Goal: Task Accomplishment & Management: Manage account settings

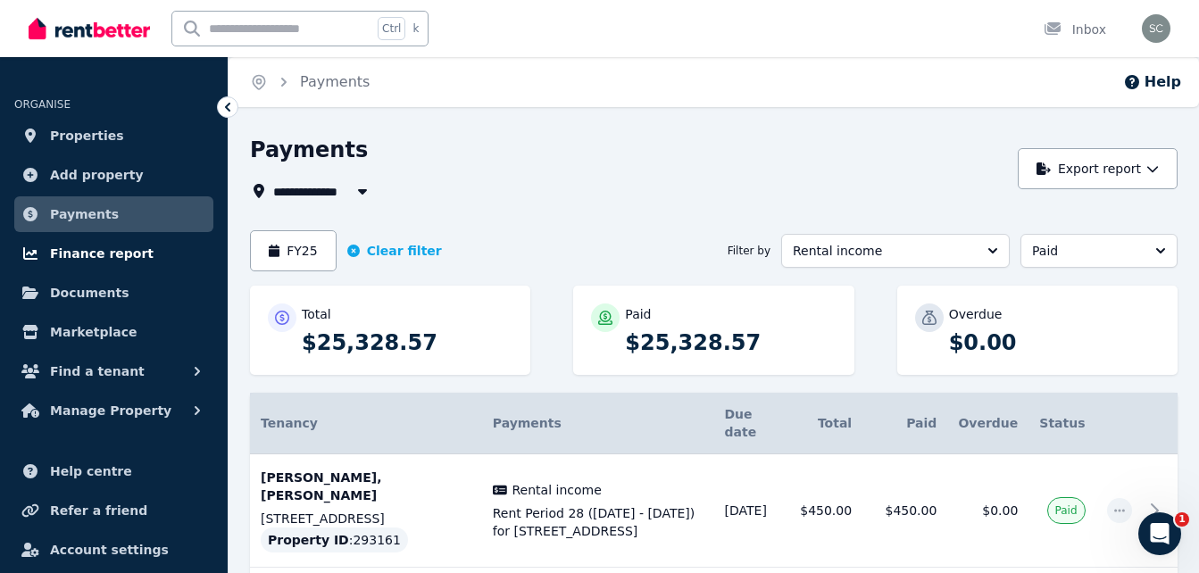
click at [135, 252] on link "Finance report" at bounding box center [113, 254] width 199 height 36
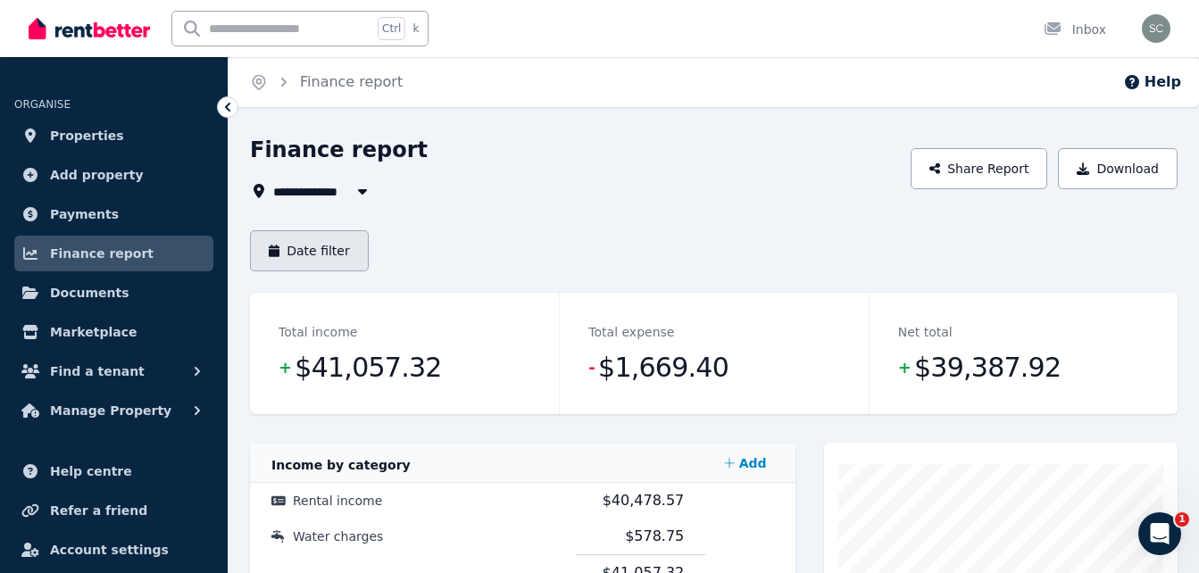
click at [320, 246] on button "Date filter" at bounding box center [309, 250] width 119 height 41
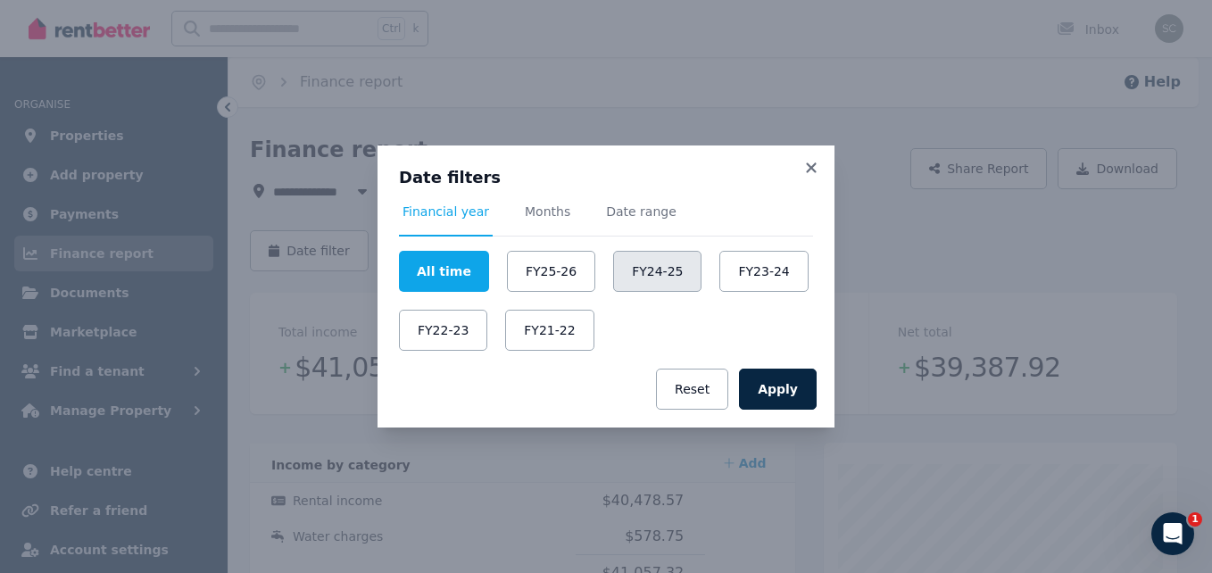
click at [636, 275] on button "FY24-25" at bounding box center [657, 271] width 88 height 41
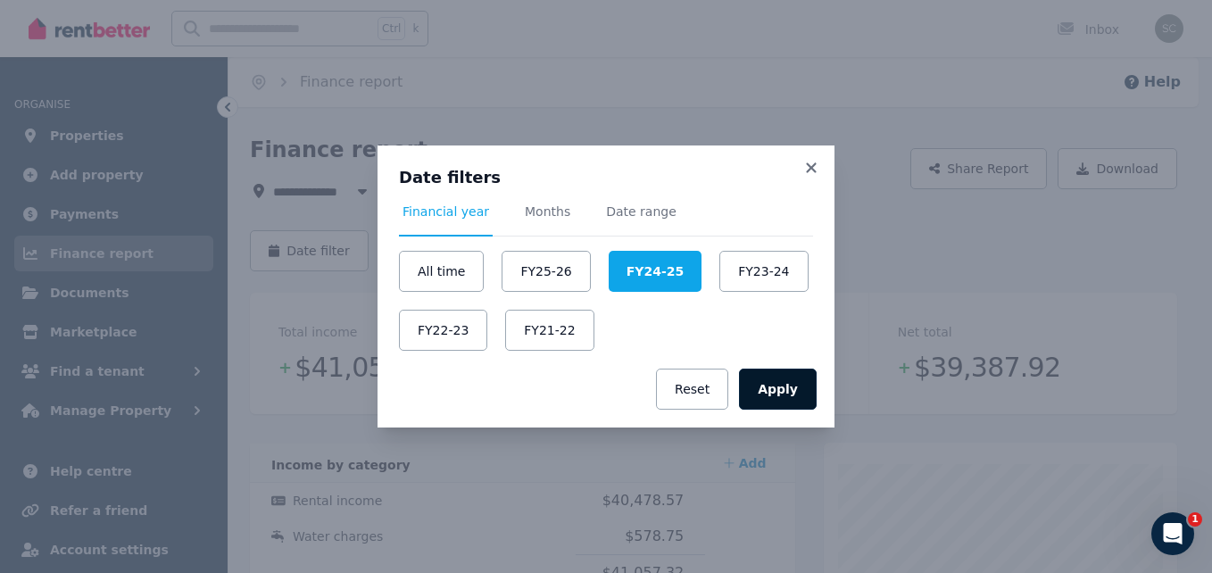
click at [786, 392] on button "Apply" at bounding box center [778, 389] width 78 height 41
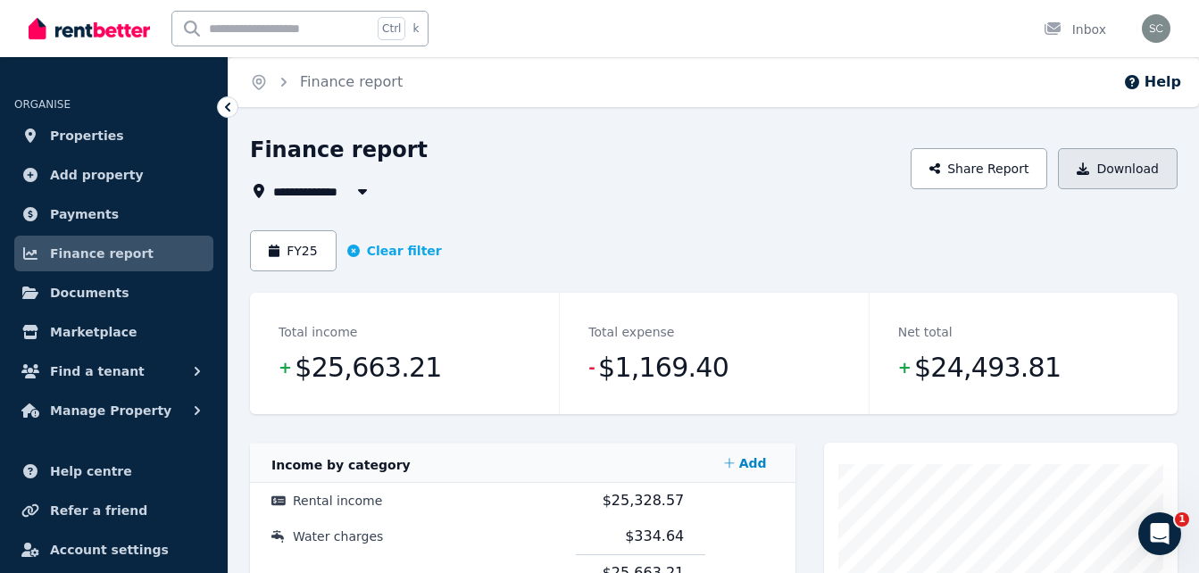
click at [1137, 168] on button "Download" at bounding box center [1118, 168] width 120 height 41
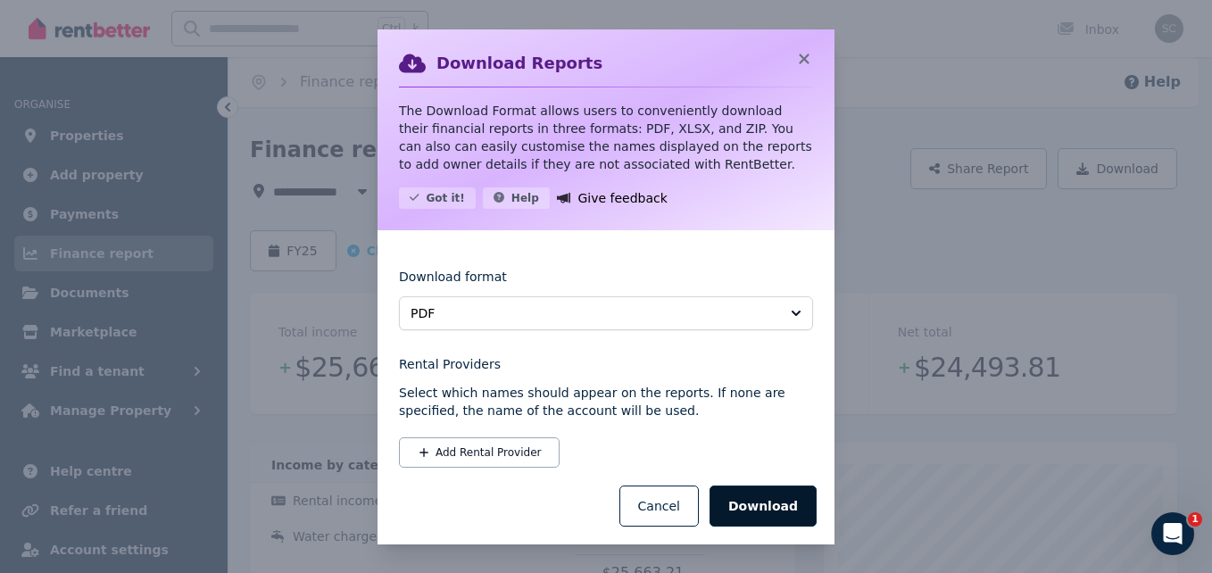
click at [761, 503] on button "Download" at bounding box center [763, 506] width 107 height 41
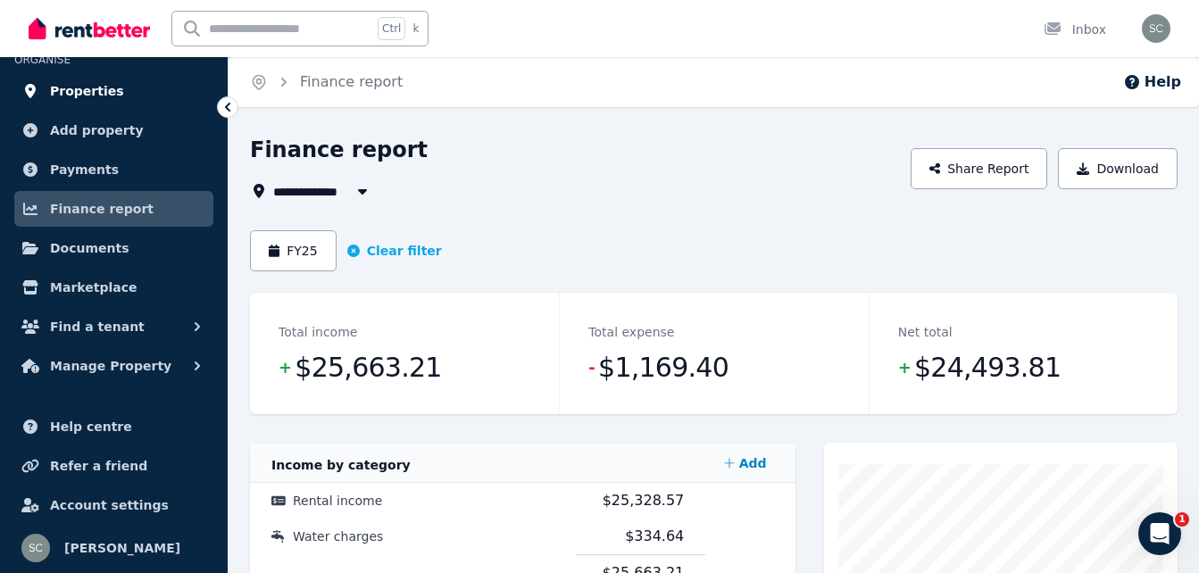
click at [76, 92] on span "Properties" at bounding box center [87, 90] width 74 height 21
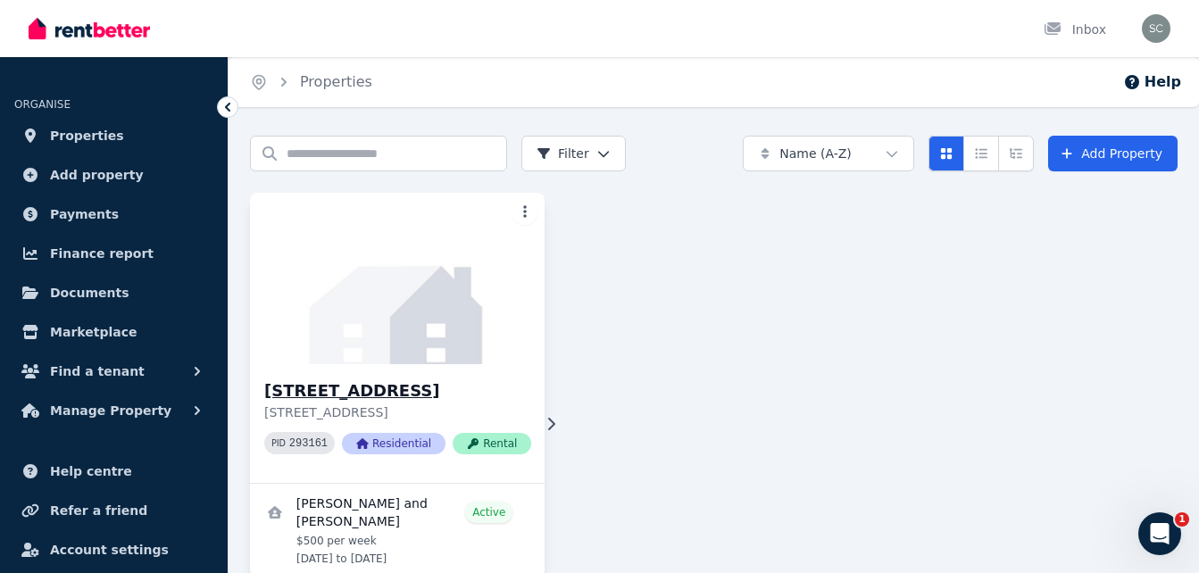
click at [433, 393] on h3 "[STREET_ADDRESS]" at bounding box center [397, 390] width 267 height 25
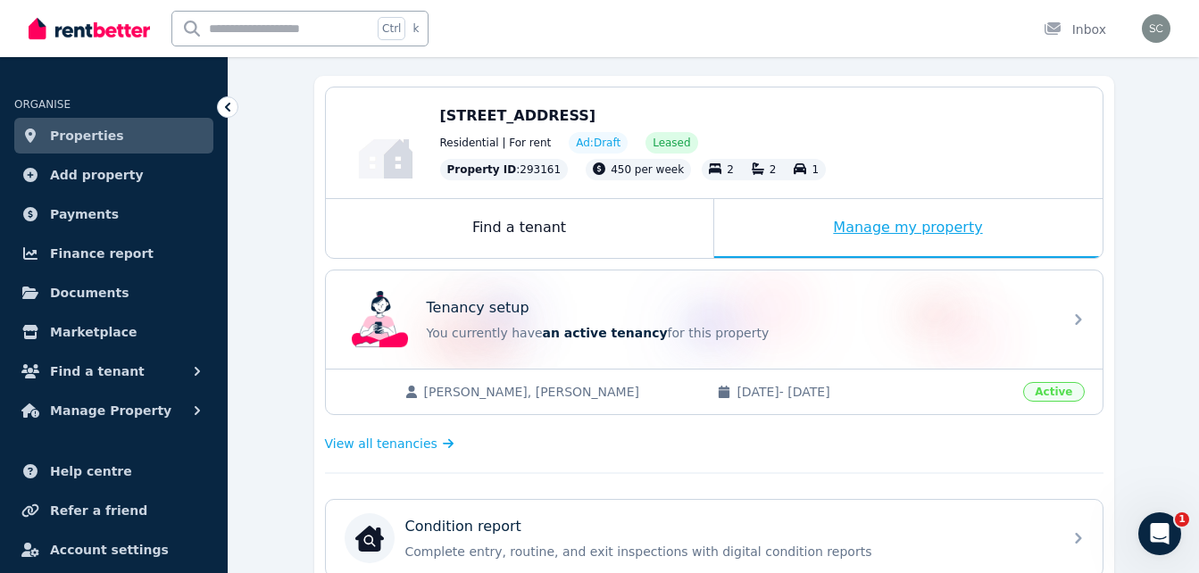
scroll to position [158, 0]
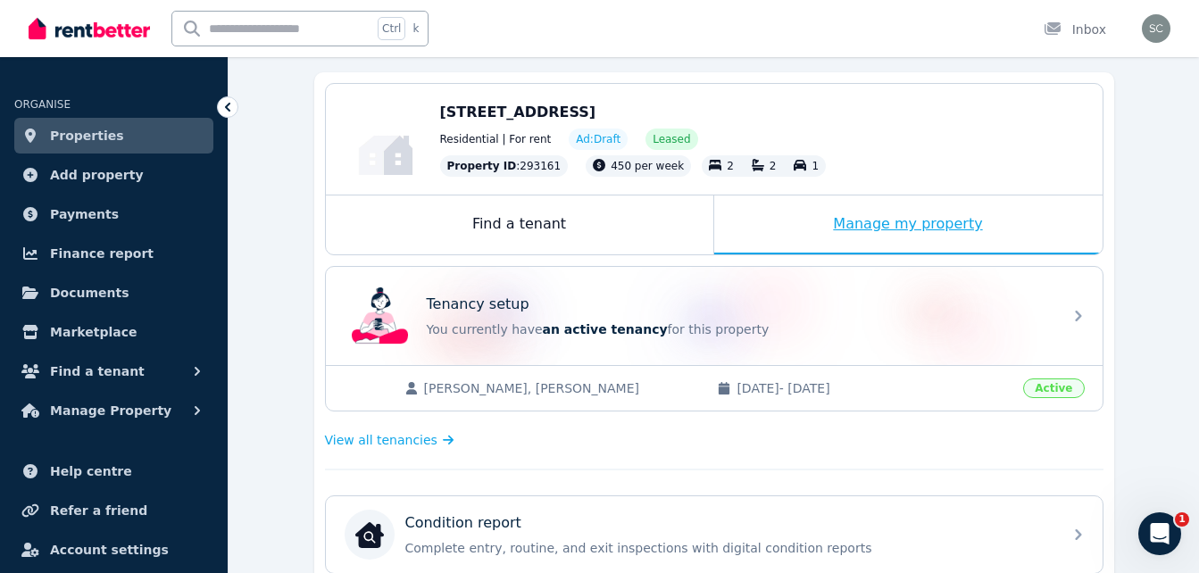
click at [857, 238] on div "Manage my property" at bounding box center [908, 224] width 388 height 59
click at [918, 227] on div "Manage my property" at bounding box center [908, 224] width 388 height 59
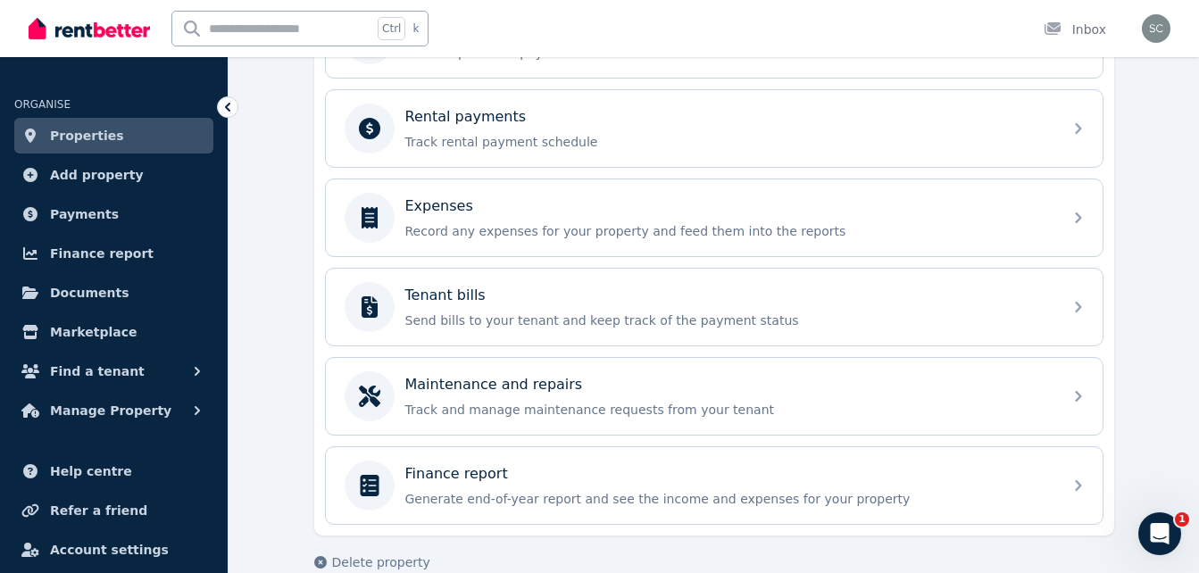
scroll to position [744, 0]
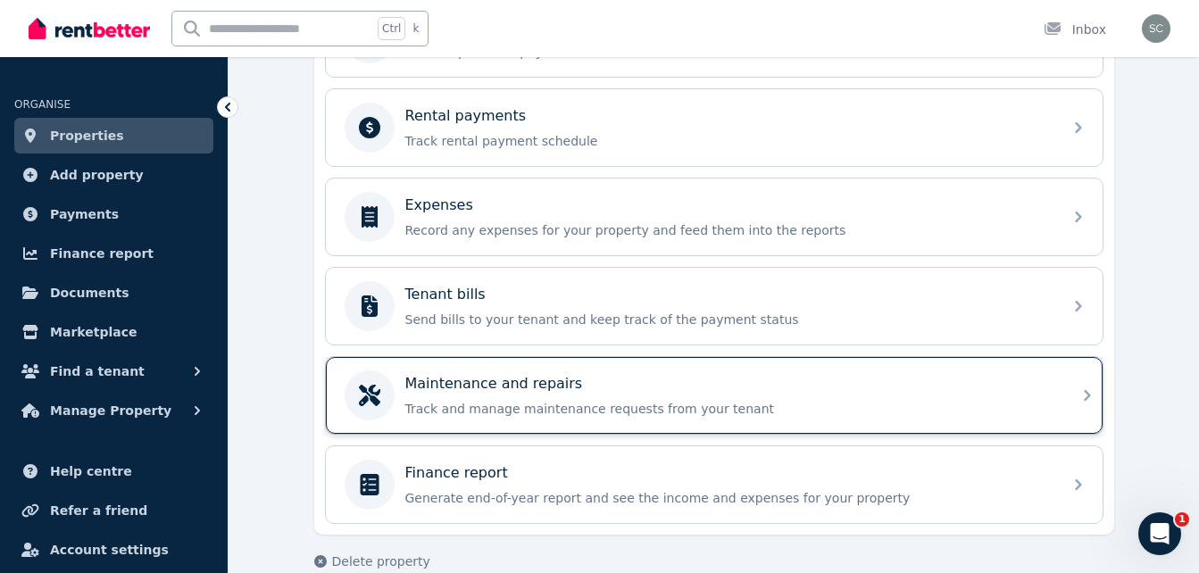
click at [628, 377] on div "Maintenance and repairs" at bounding box center [728, 383] width 646 height 21
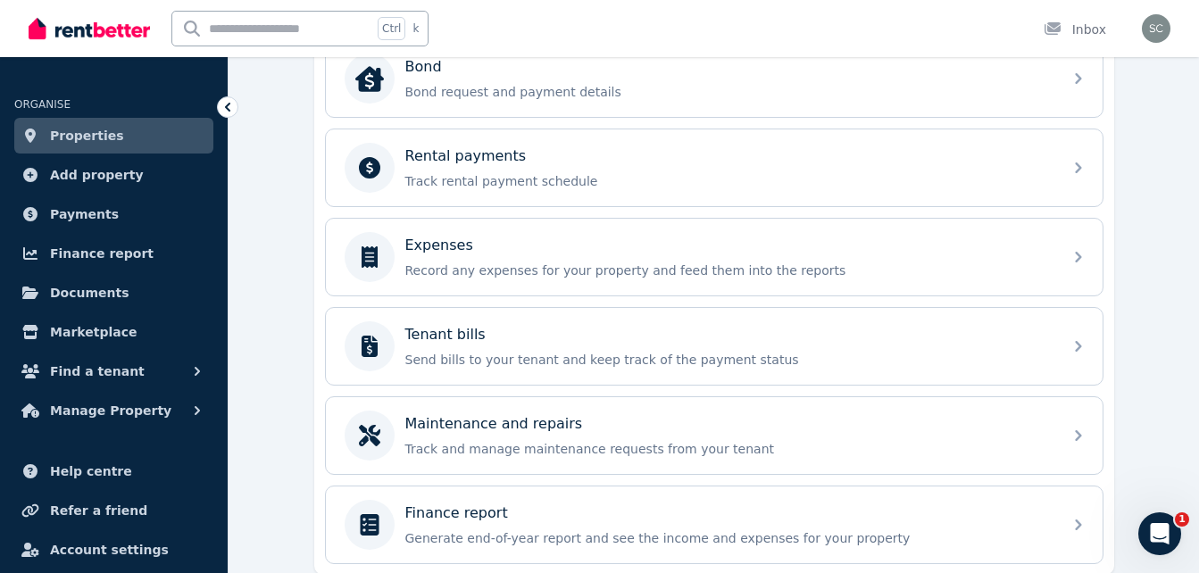
scroll to position [773, 0]
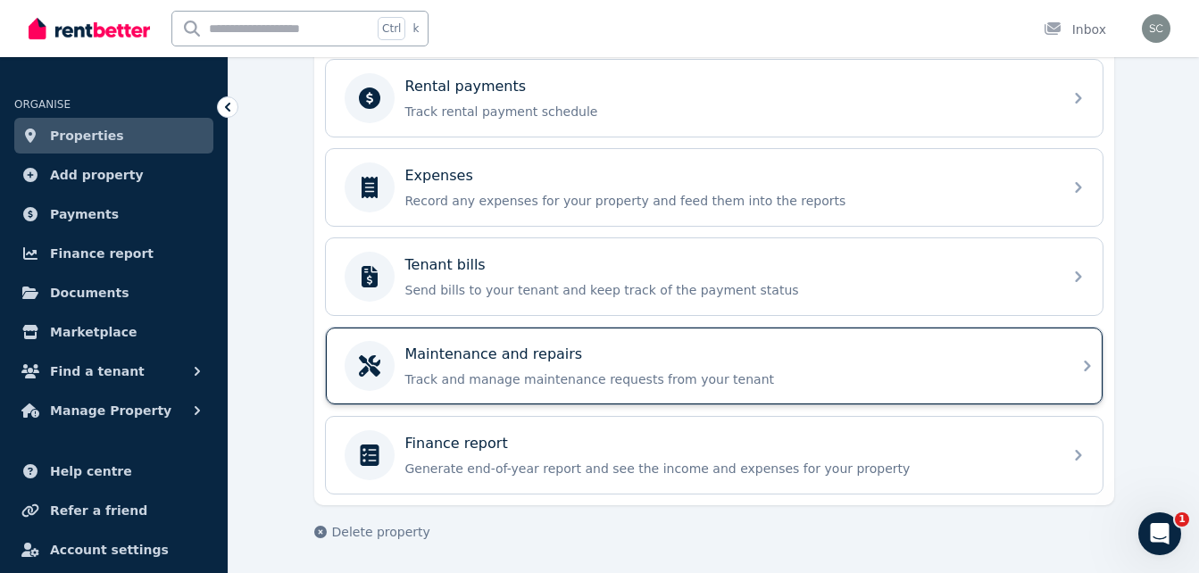
click at [573, 383] on p "Track and manage maintenance requests from your tenant" at bounding box center [728, 379] width 646 height 18
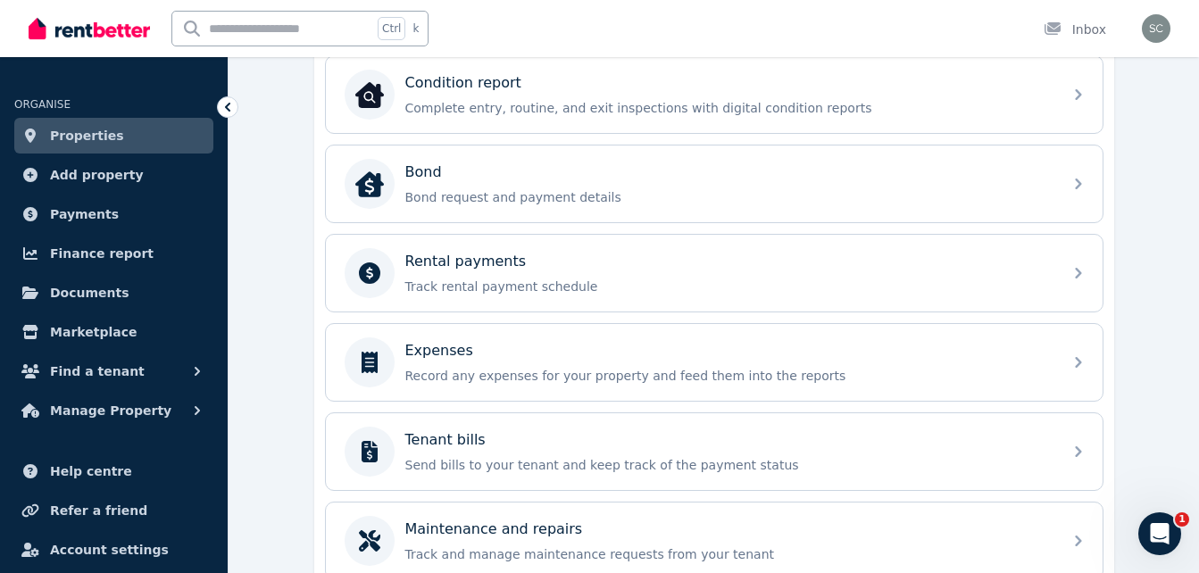
scroll to position [599, 0]
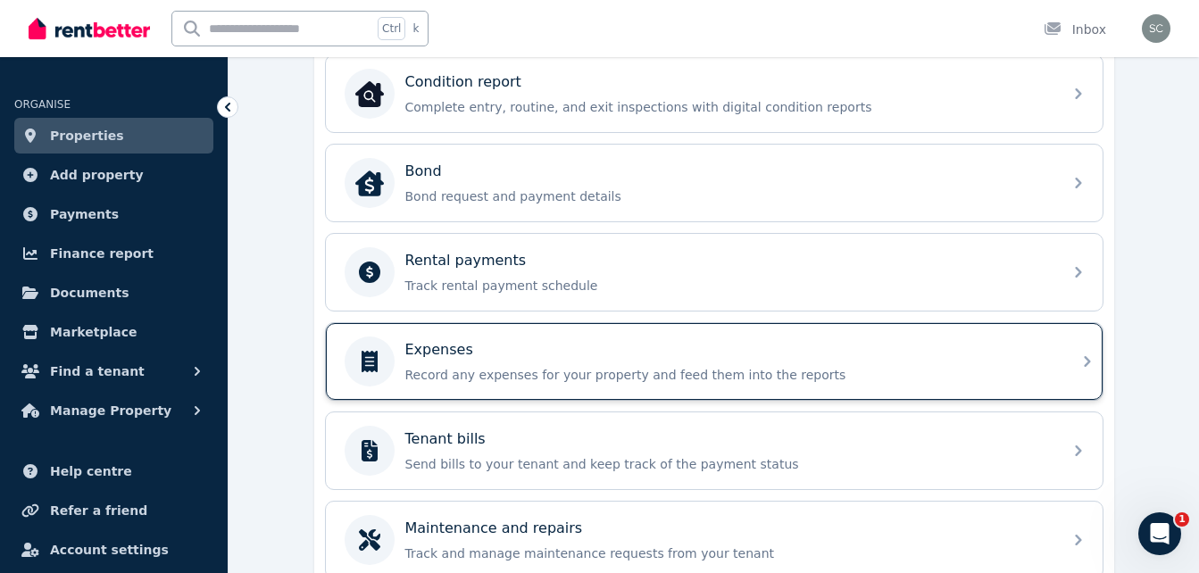
click at [536, 355] on div "Expenses" at bounding box center [728, 349] width 646 height 21
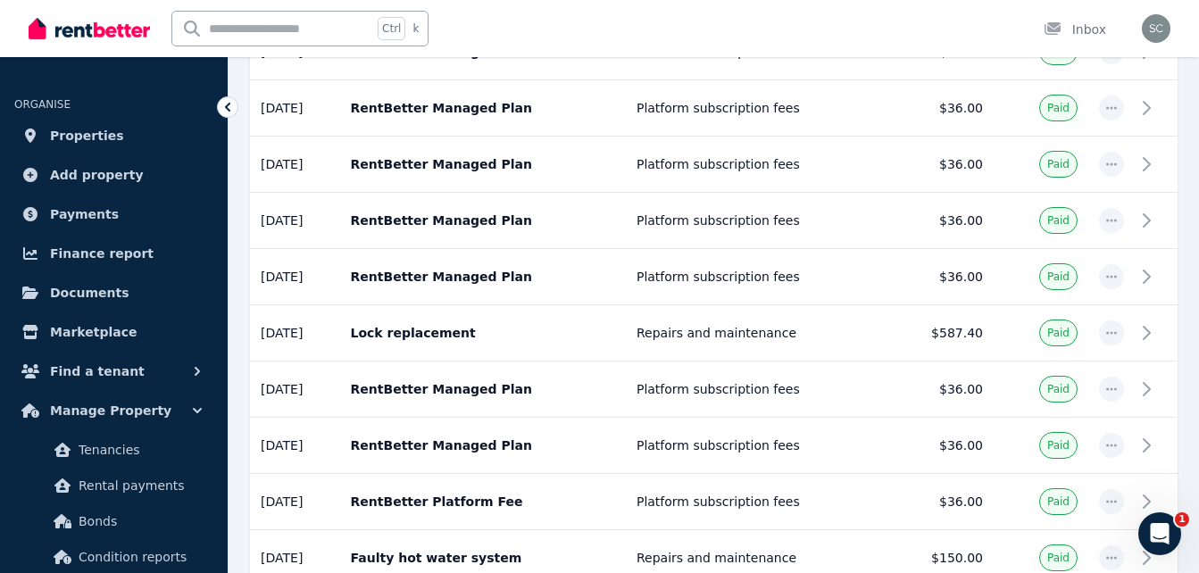
scroll to position [640, 0]
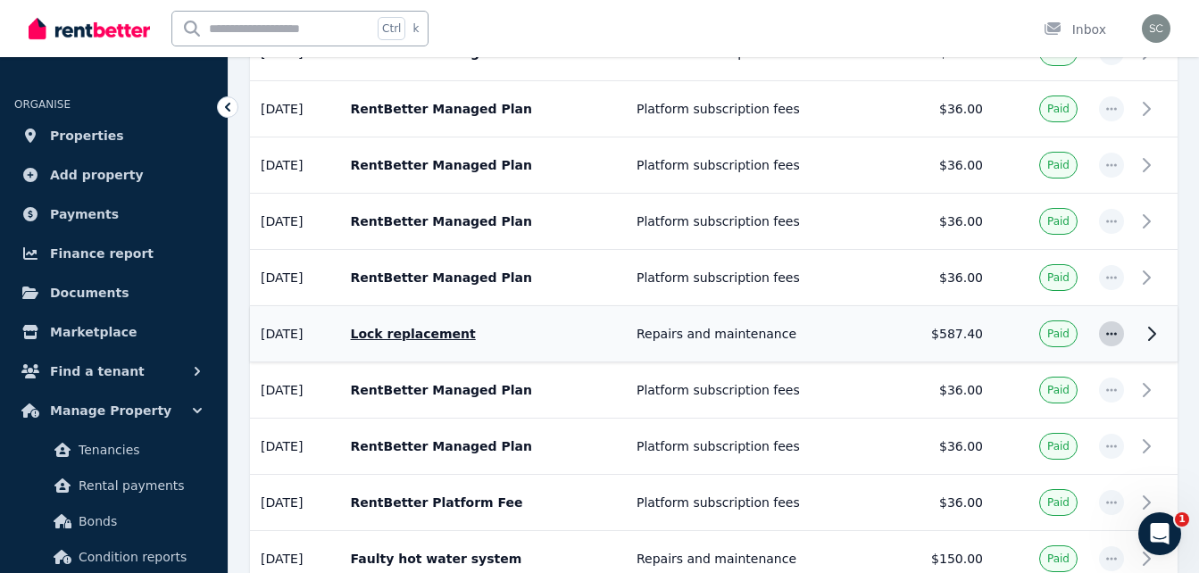
click at [1114, 329] on icon "button" at bounding box center [1111, 334] width 14 height 12
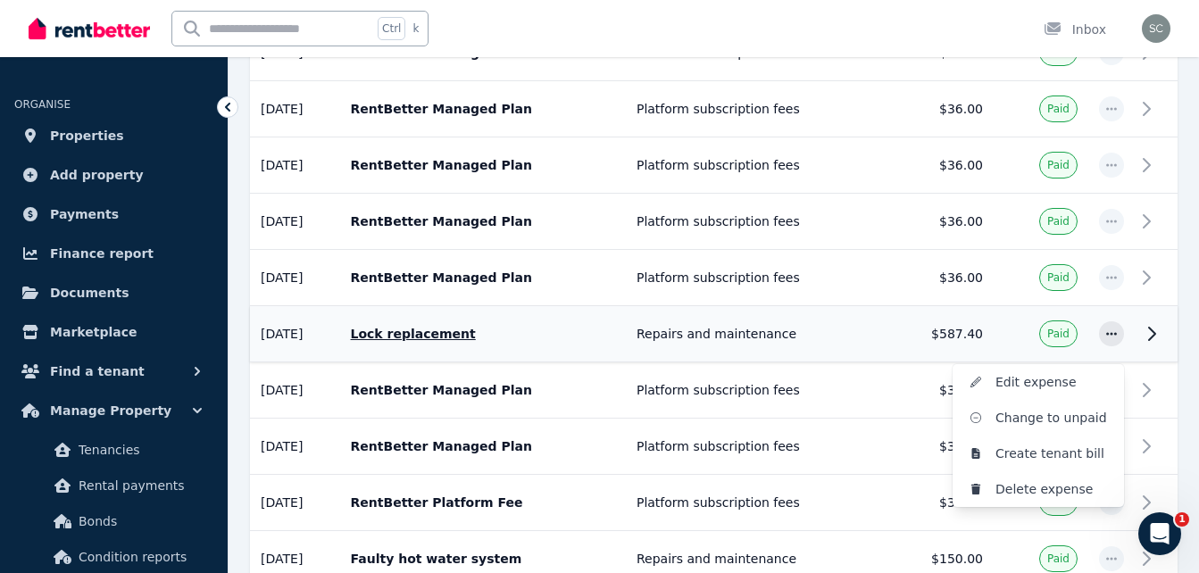
click at [1144, 332] on icon at bounding box center [1151, 333] width 21 height 21
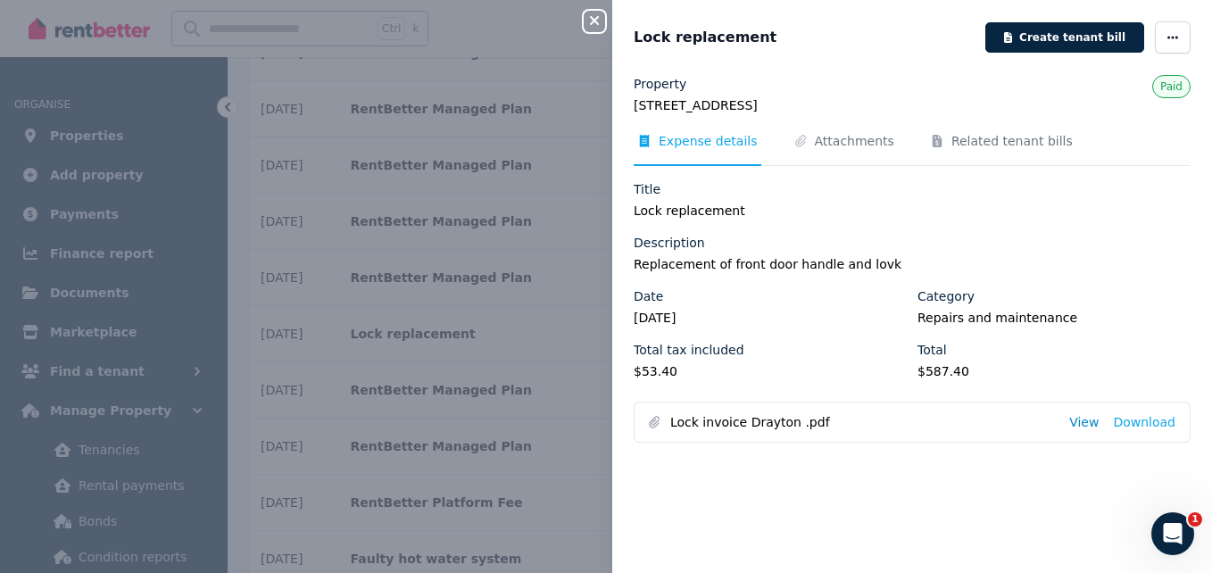
click at [1077, 423] on link "View" at bounding box center [1083, 422] width 29 height 18
click at [576, 327] on div "Close panel Lock replacement Create tenant bill Property [STREET_ADDRESS] Paid …" at bounding box center [606, 286] width 1212 height 573
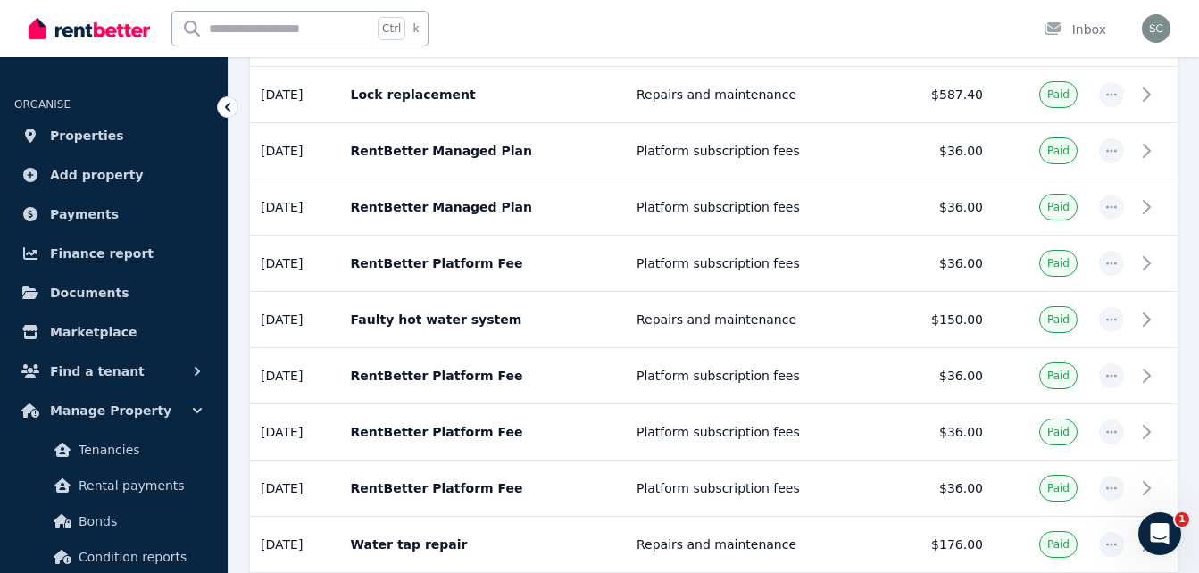
scroll to position [883, 0]
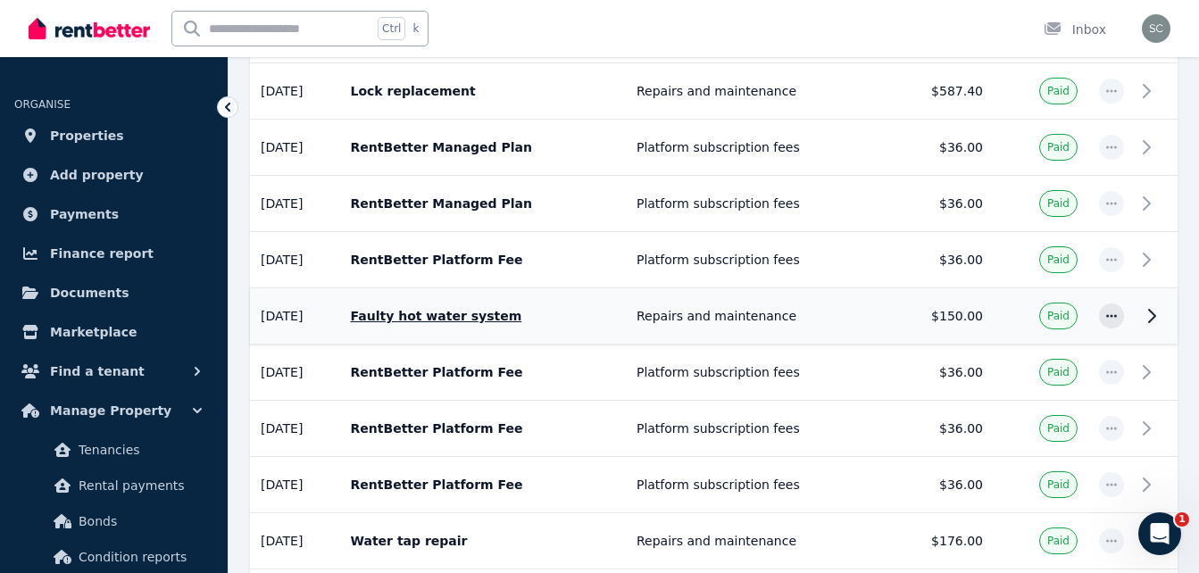
click at [1135, 319] on td at bounding box center [1156, 316] width 43 height 56
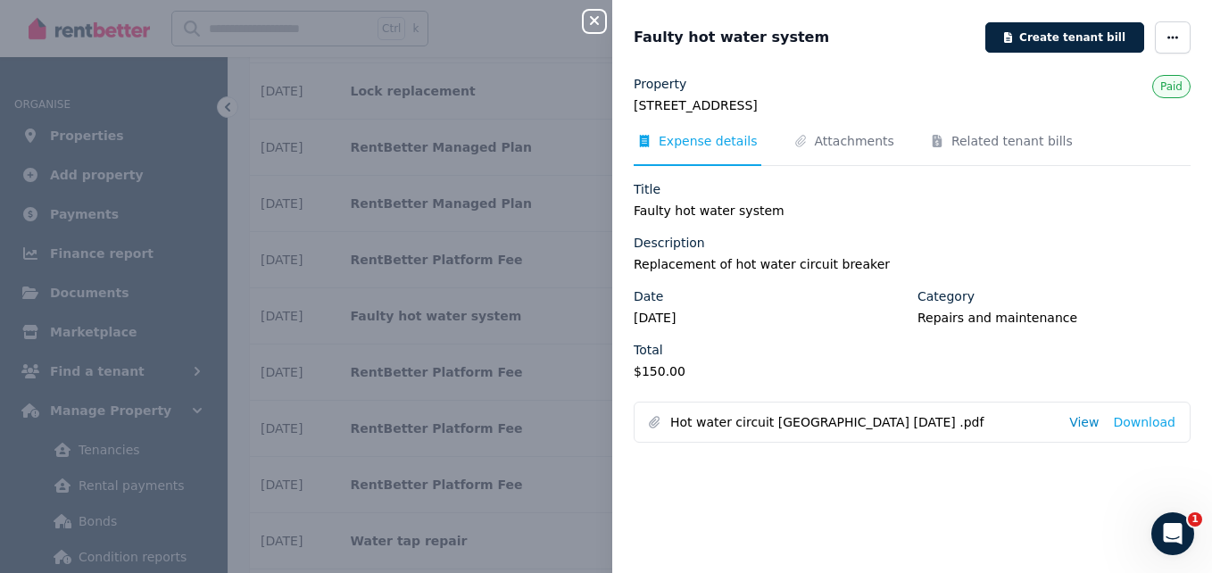
click at [1077, 427] on link "View" at bounding box center [1083, 422] width 29 height 18
click at [597, 29] on button "Close panel" at bounding box center [594, 21] width 21 height 21
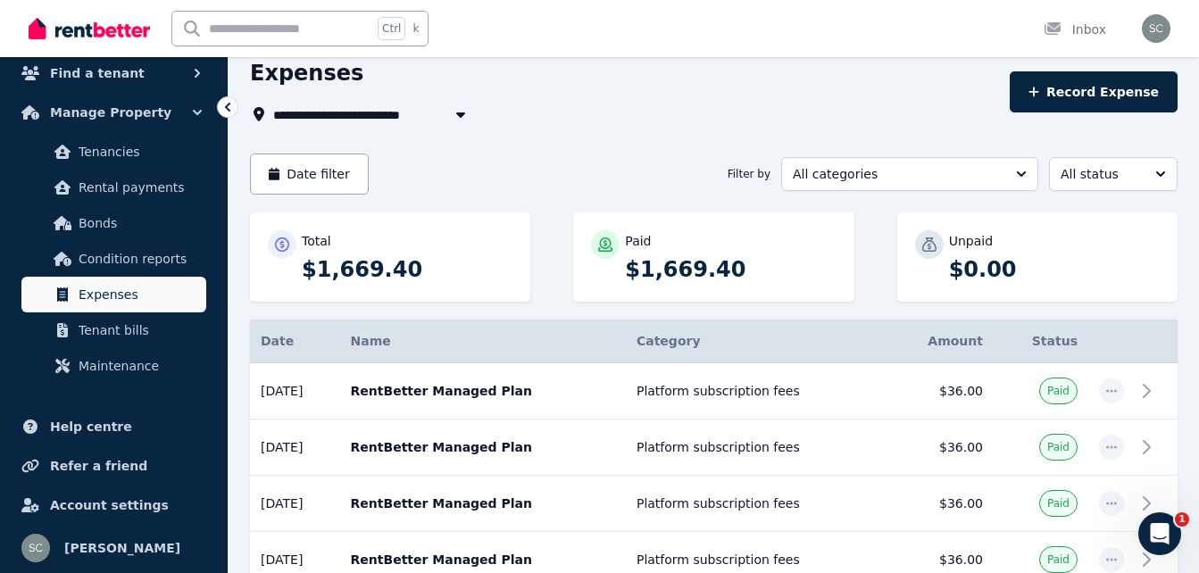
scroll to position [0, 0]
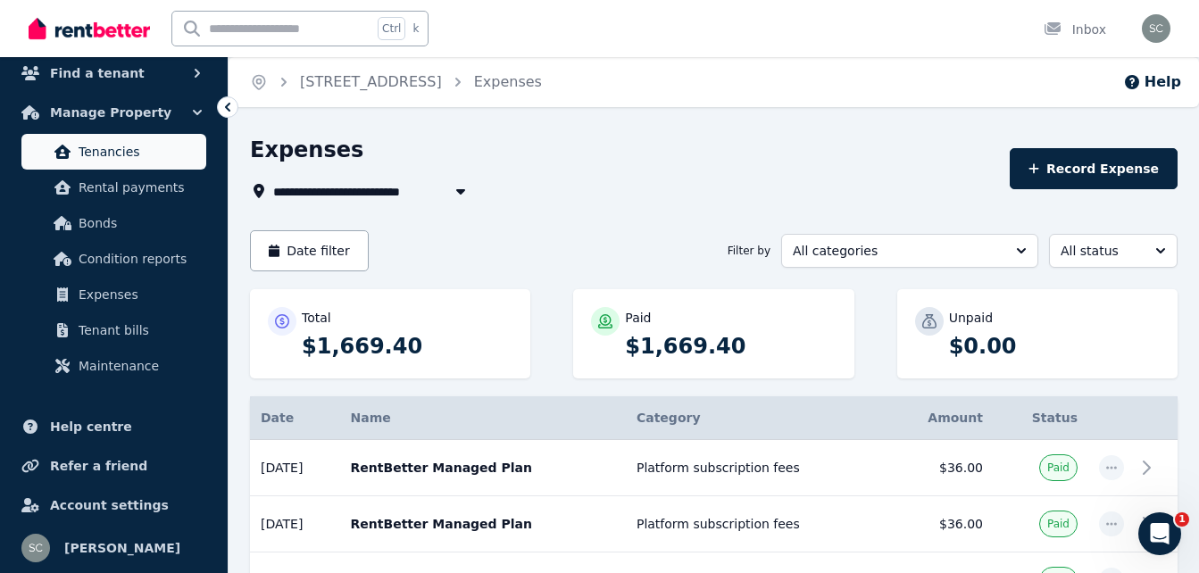
click at [108, 154] on span "Tenancies" at bounding box center [139, 151] width 121 height 21
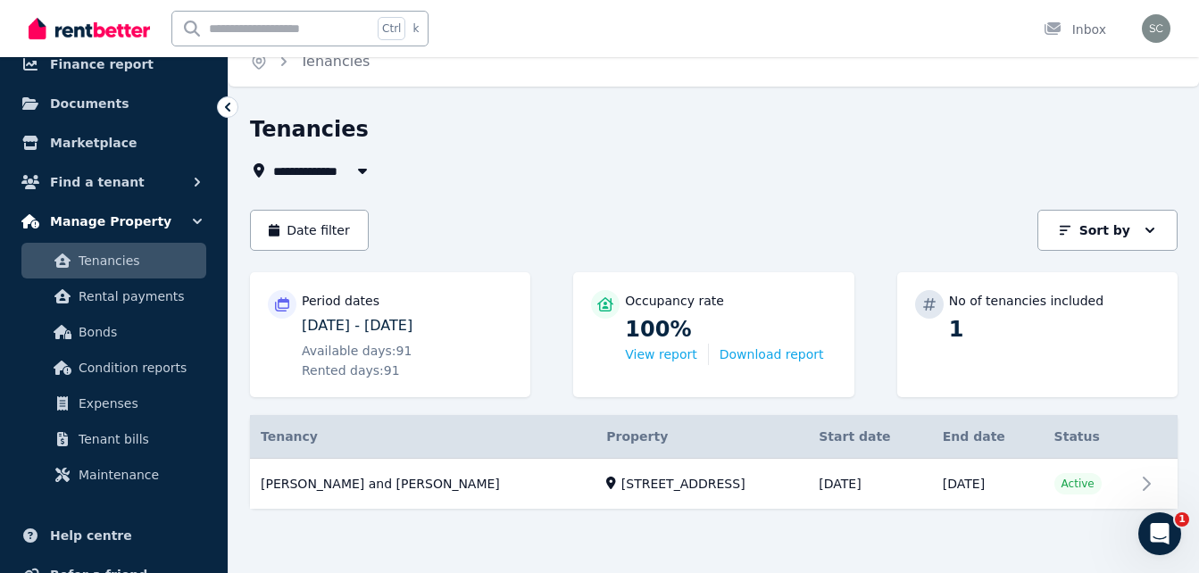
scroll to position [192, 0]
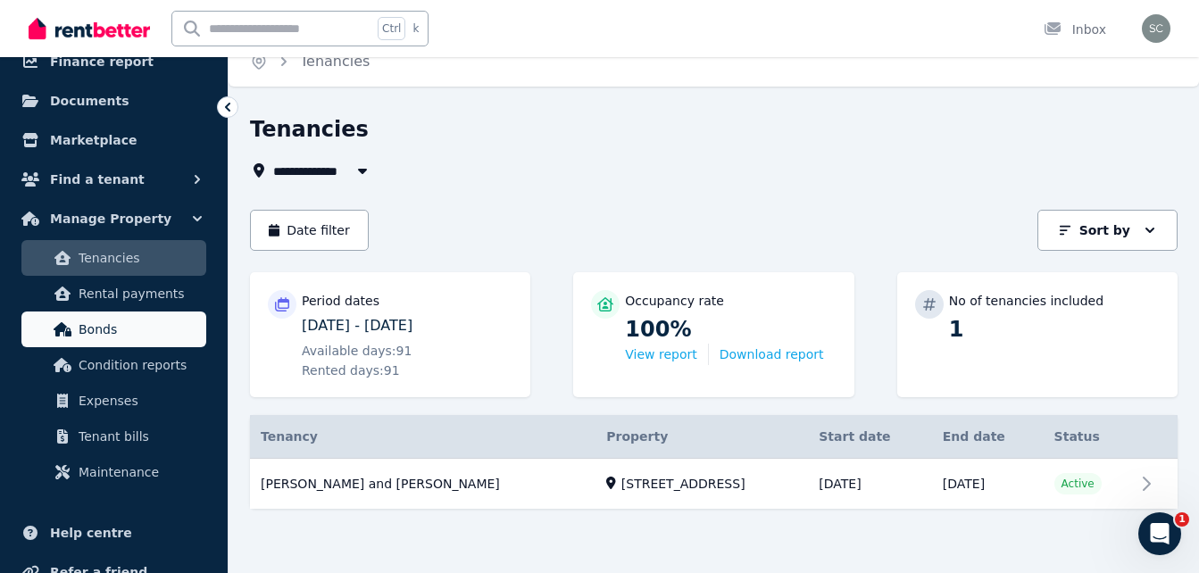
click at [112, 331] on span "Bonds" at bounding box center [139, 329] width 121 height 21
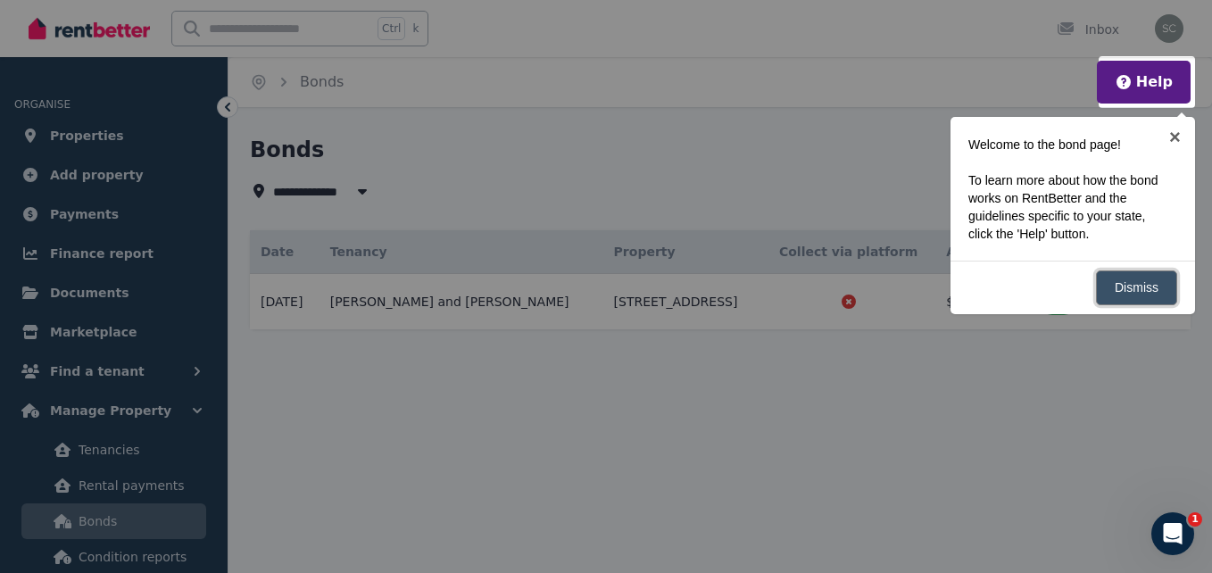
click at [1138, 292] on link "Dismiss" at bounding box center [1136, 287] width 81 height 35
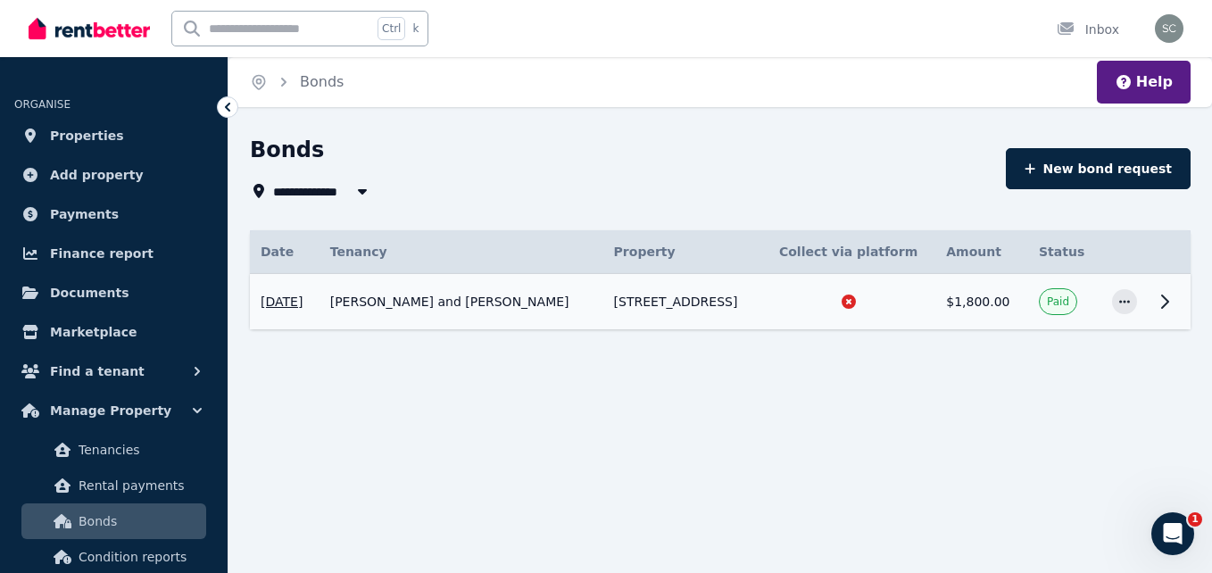
click at [935, 294] on td at bounding box center [848, 302] width 174 height 56
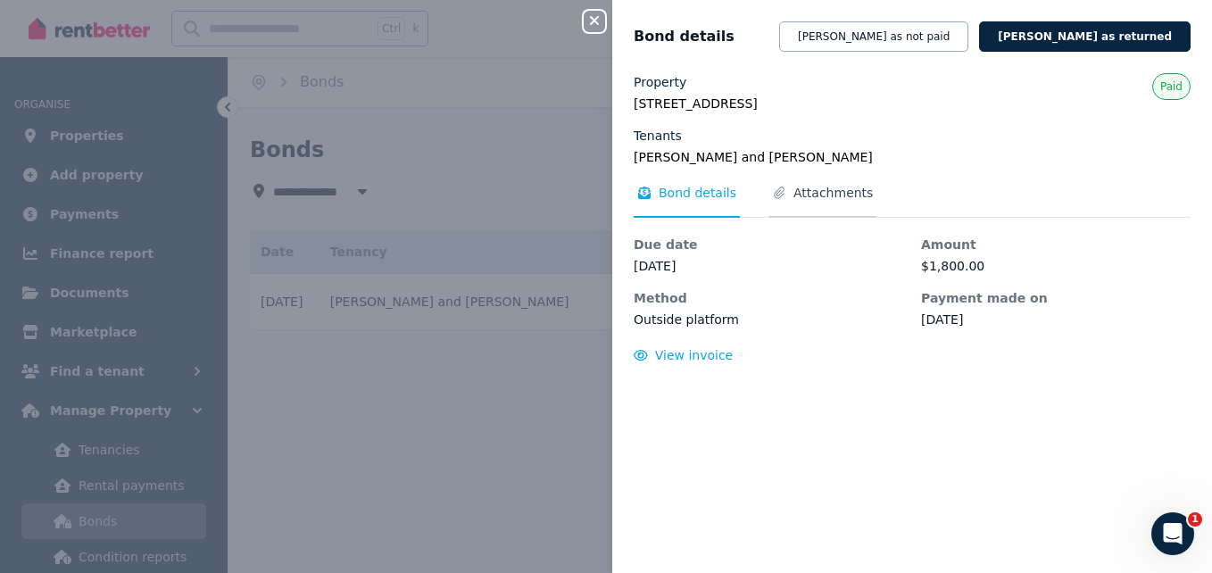
click at [813, 187] on span "Attachments" at bounding box center [833, 193] width 79 height 18
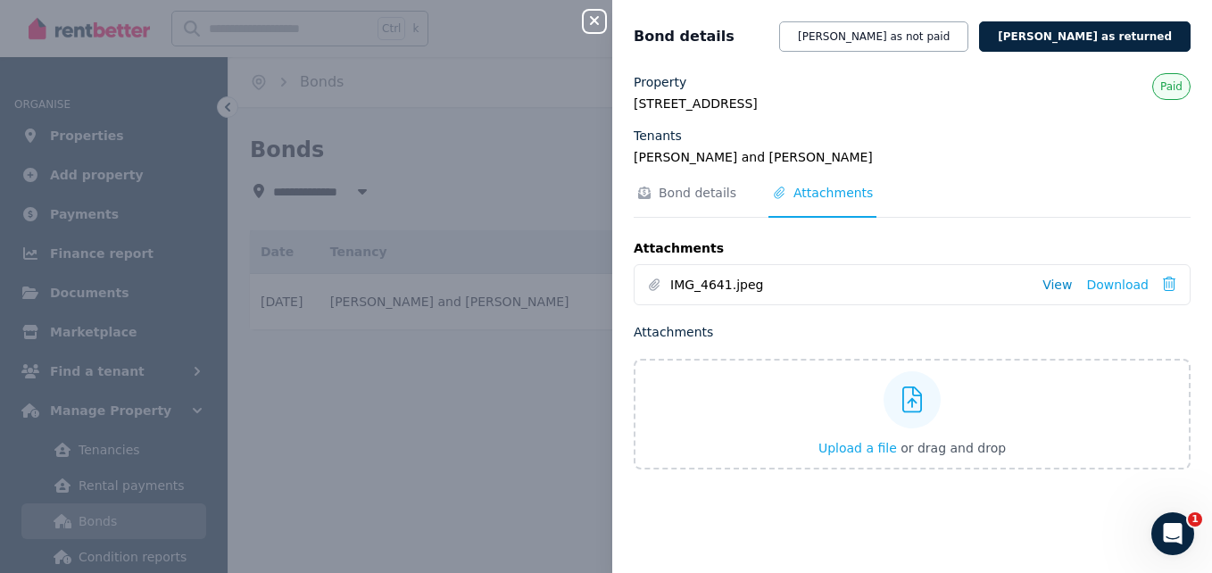
click at [1056, 287] on link "View" at bounding box center [1057, 285] width 29 height 18
click at [429, 136] on div "Close panel Bond details [PERSON_NAME] as not paid [PERSON_NAME] as returned Pr…" at bounding box center [606, 286] width 1212 height 573
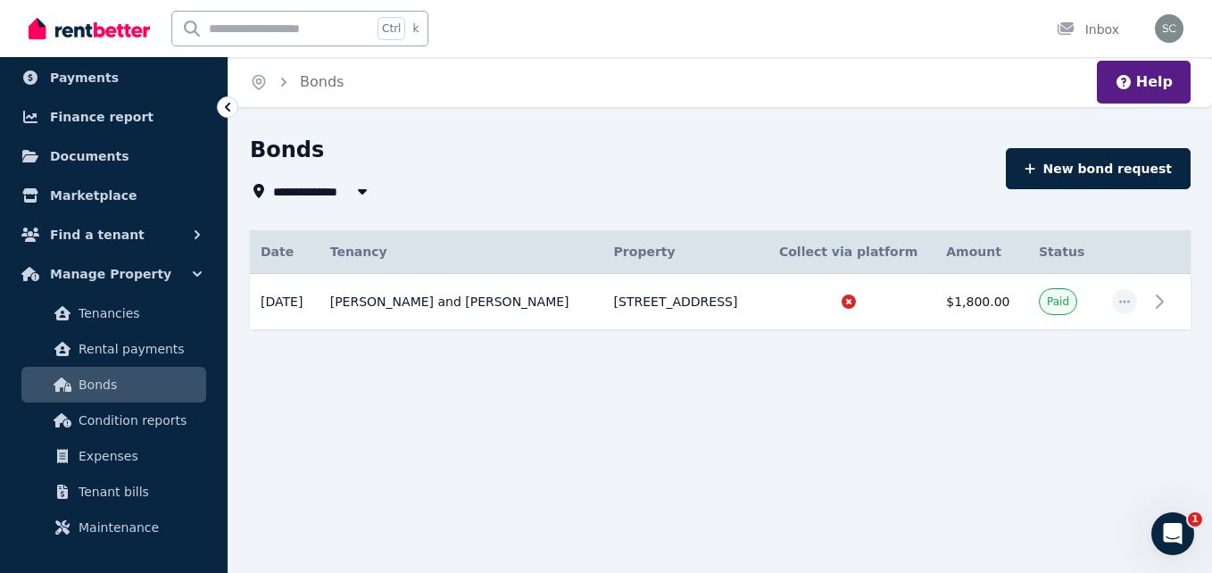
scroll to position [137, 0]
click at [126, 414] on span "Condition reports" at bounding box center [139, 419] width 121 height 21
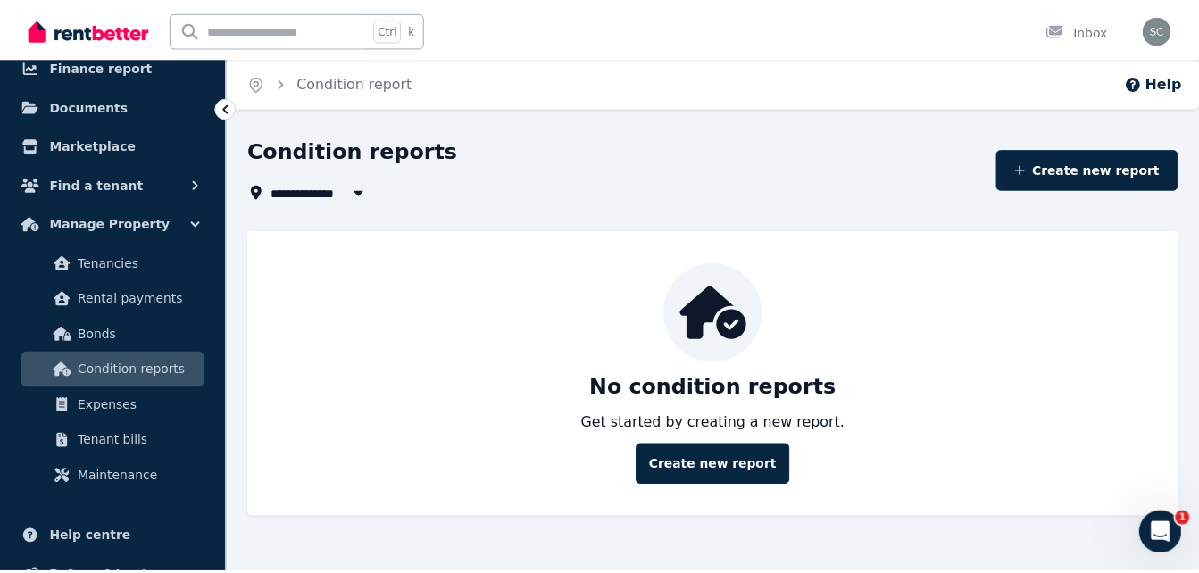
scroll to position [195, 0]
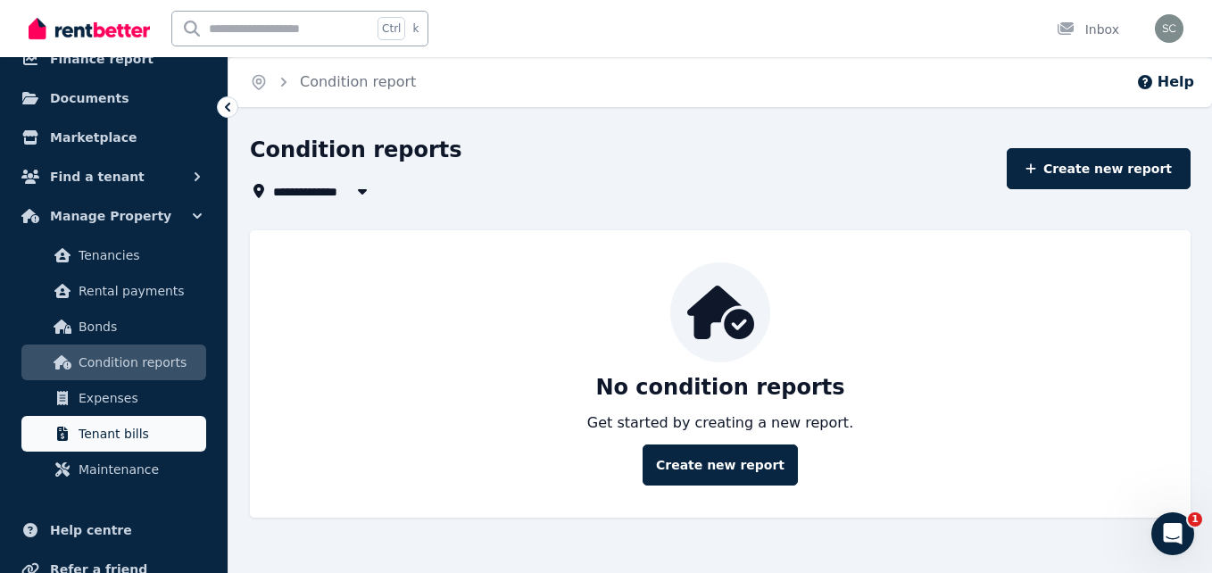
click at [126, 428] on span "Tenant bills" at bounding box center [139, 433] width 121 height 21
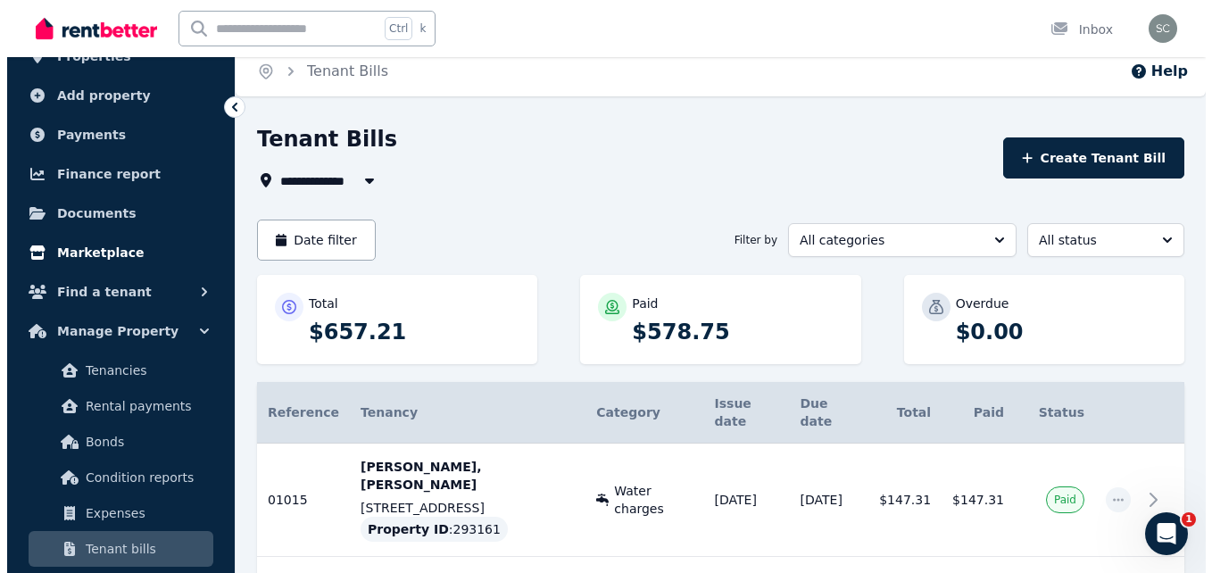
scroll to position [79, 0]
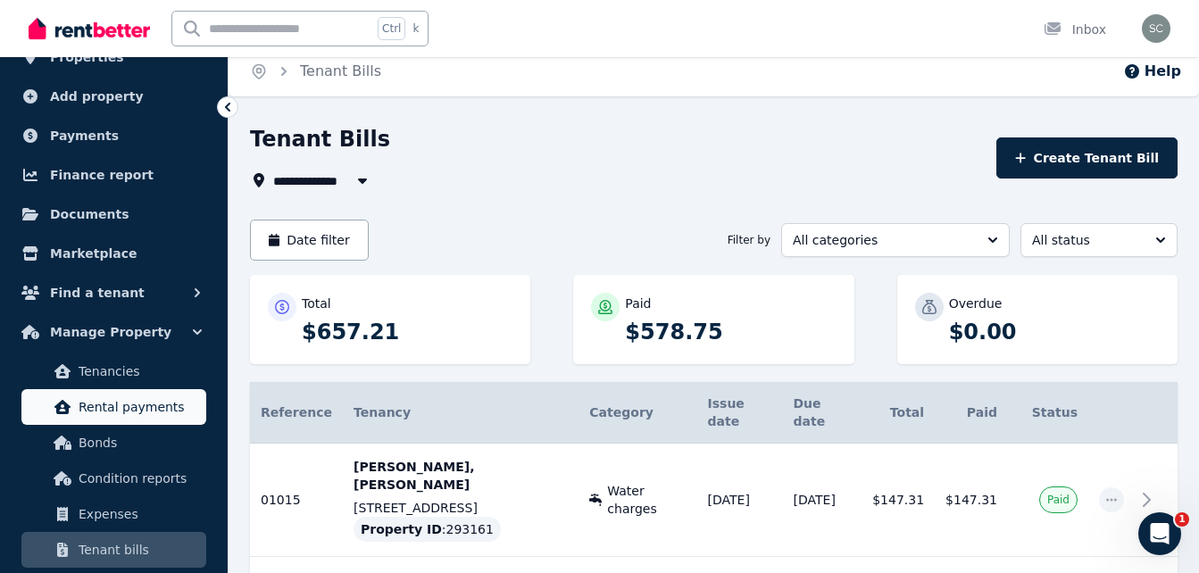
click at [171, 394] on link "Rental payments" at bounding box center [113, 407] width 185 height 36
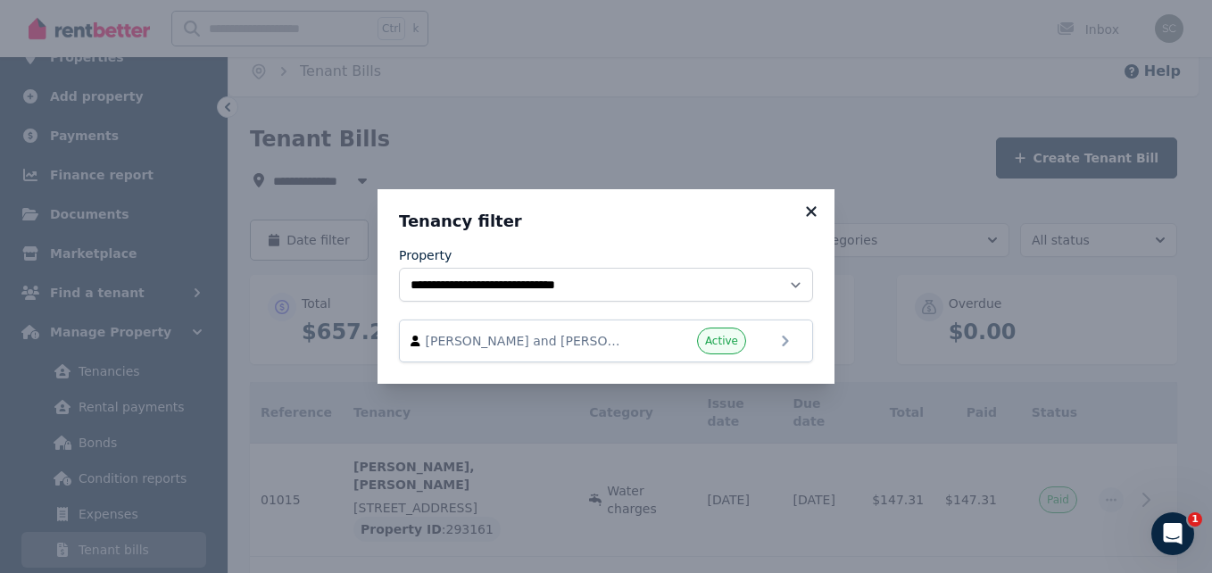
click at [809, 216] on icon at bounding box center [811, 212] width 18 height 16
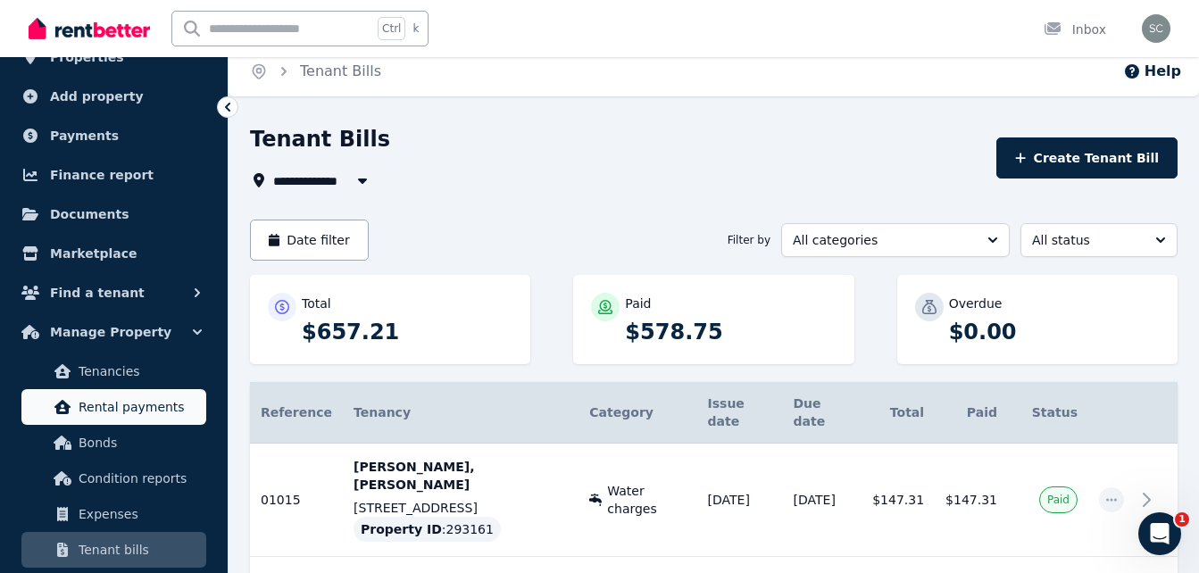
click at [105, 395] on link "Rental payments" at bounding box center [113, 407] width 185 height 36
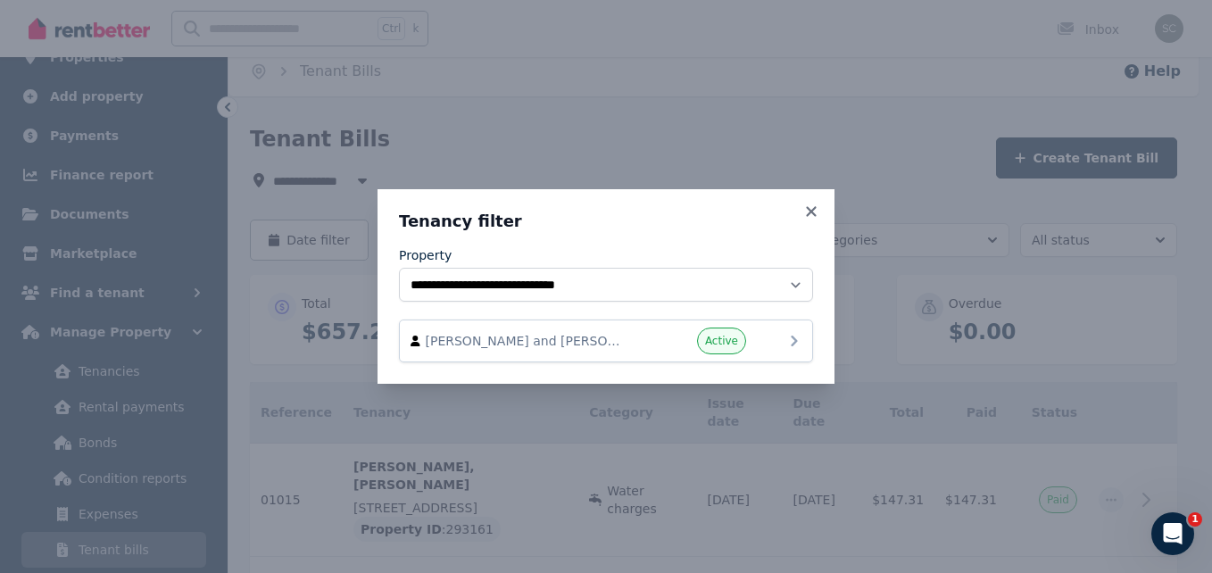
click at [657, 343] on div "Active" at bounding box center [692, 341] width 107 height 27
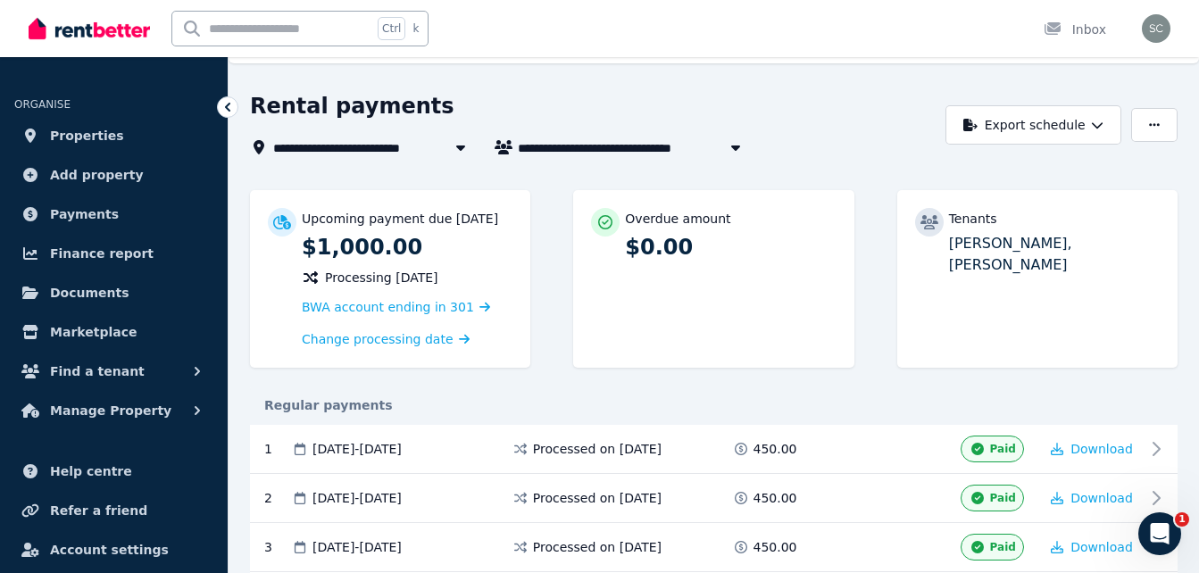
scroll to position [43, 0]
click at [1057, 130] on button "Export schedule" at bounding box center [1033, 125] width 176 height 39
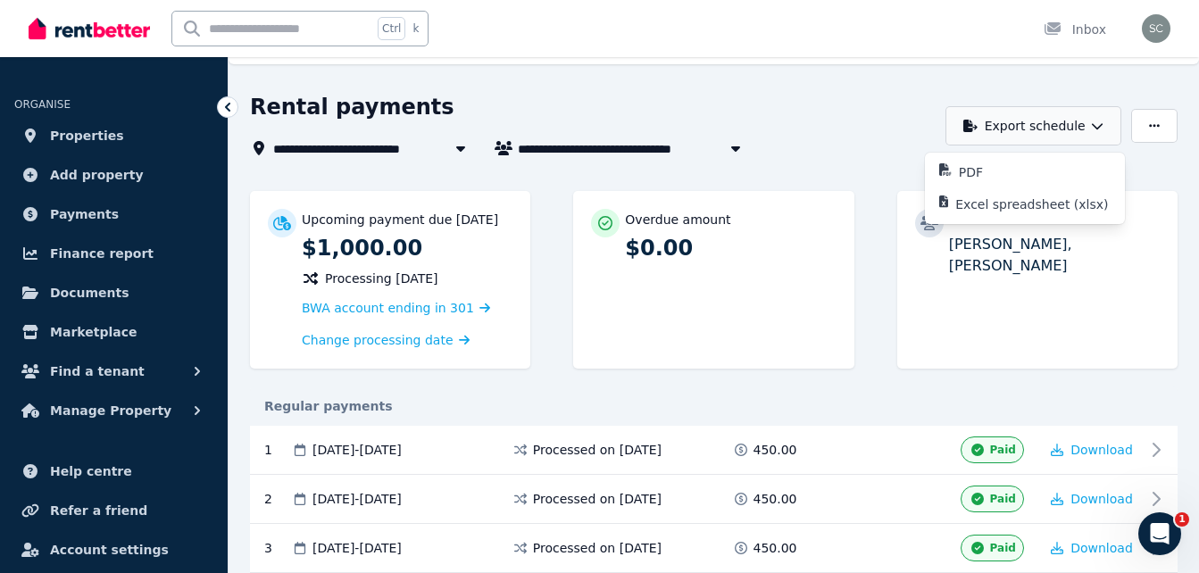
click at [1057, 130] on button "Export schedule" at bounding box center [1033, 125] width 176 height 39
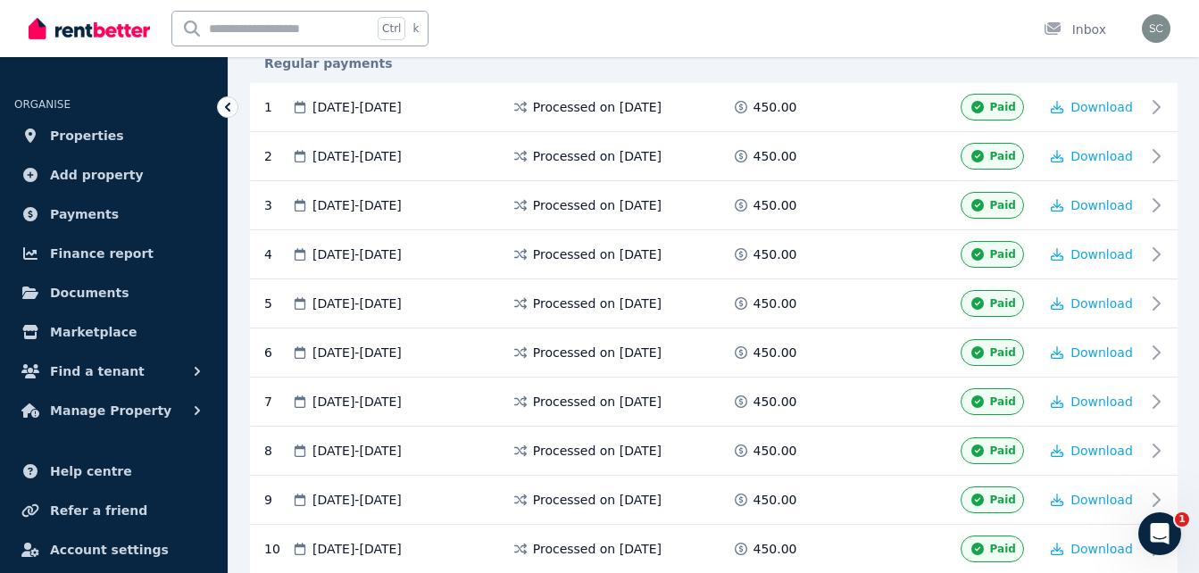
scroll to position [0, 0]
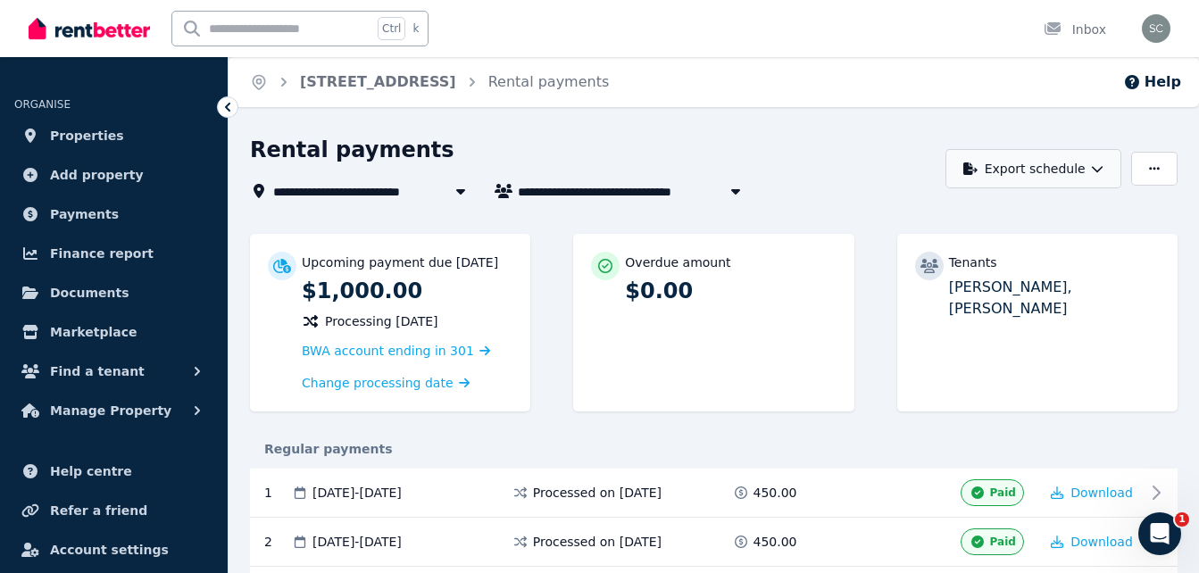
click at [1052, 179] on button "Export schedule" at bounding box center [1033, 168] width 176 height 39
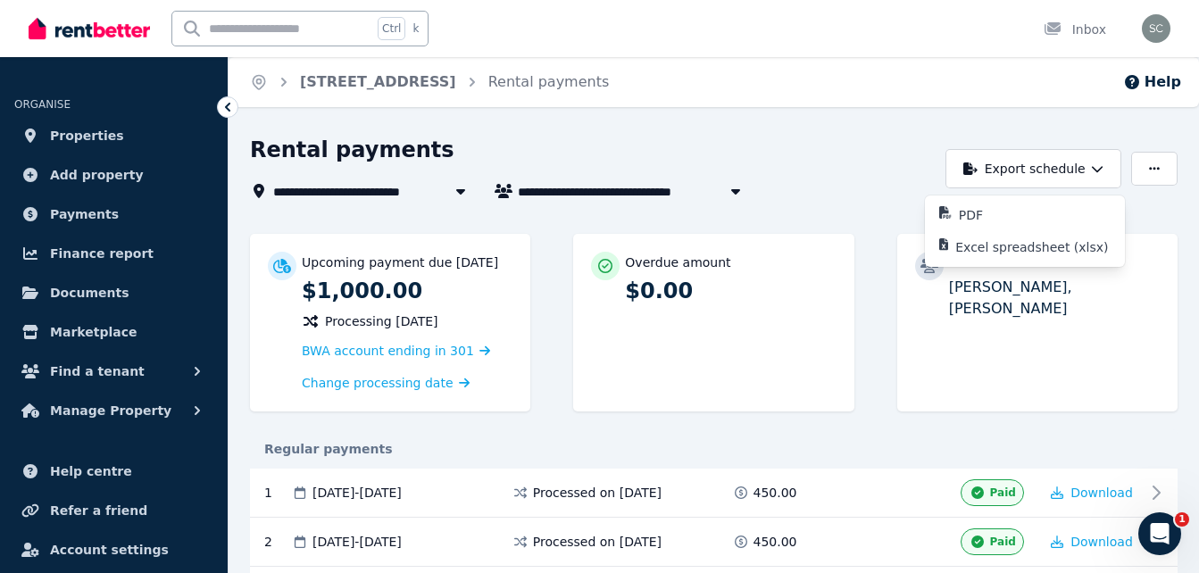
click at [884, 162] on div "Rental payments" at bounding box center [593, 153] width 686 height 34
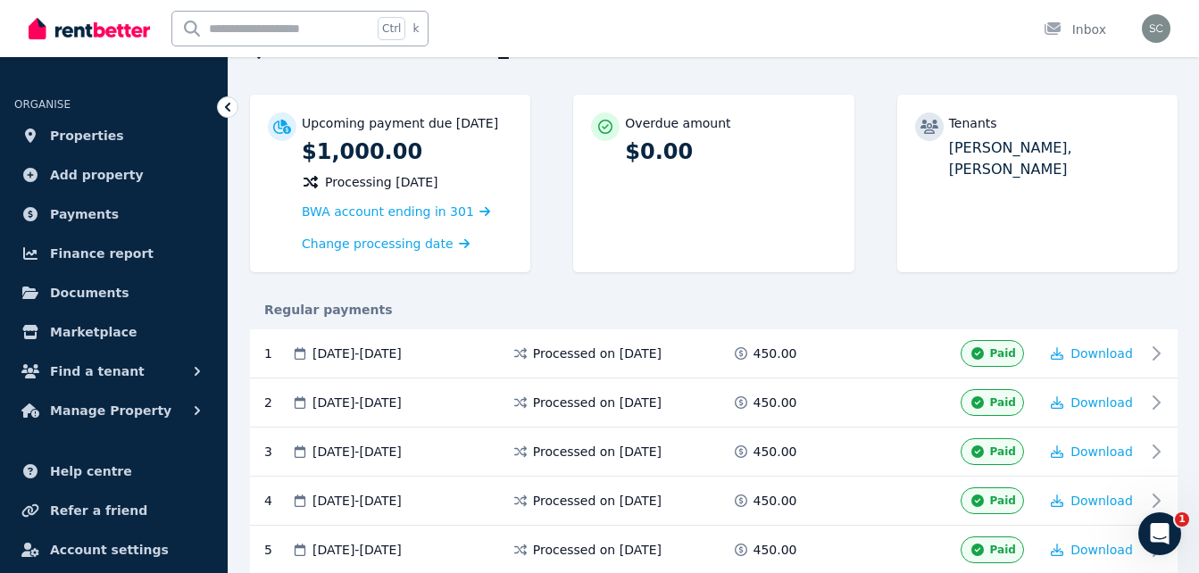
scroll to position [62, 0]
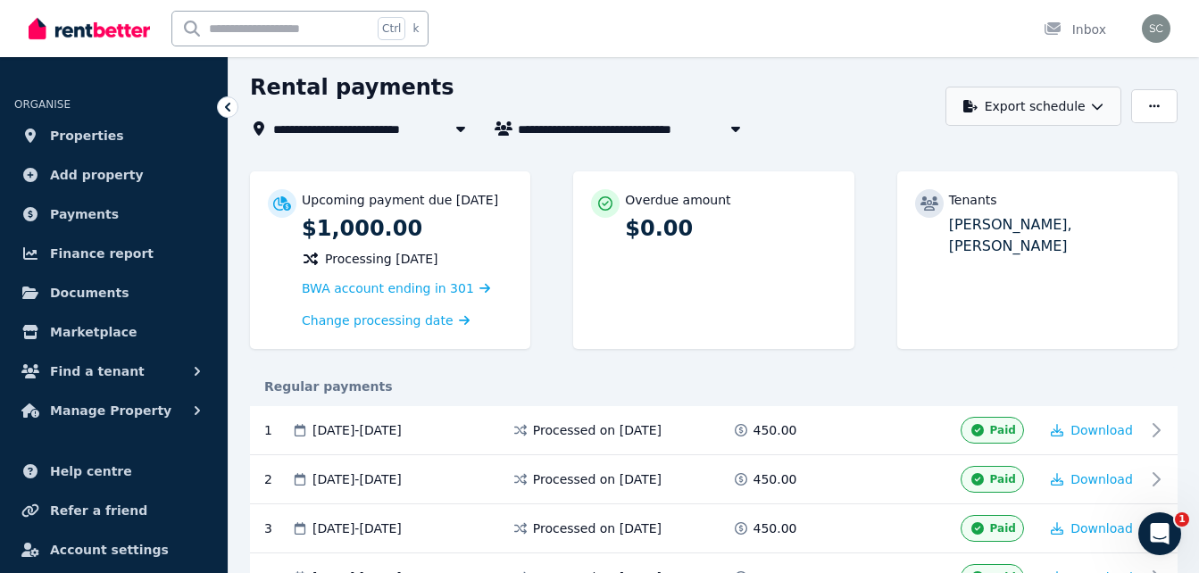
click at [1041, 114] on button "Export schedule" at bounding box center [1033, 106] width 176 height 39
click at [993, 156] on p "PDF" at bounding box center [978, 153] width 38 height 18
click at [587, 7] on div "Ctrl k Inbox" at bounding box center [569, 28] width 1081 height 57
